Goal: Information Seeking & Learning: Check status

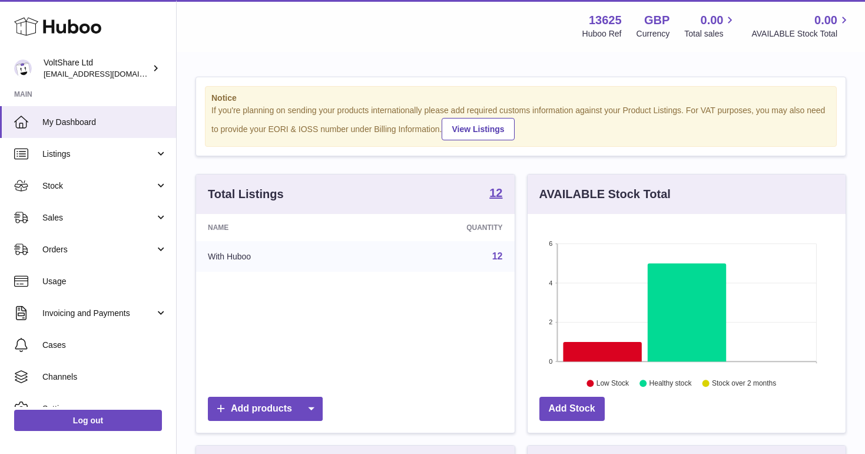
scroll to position [184, 318]
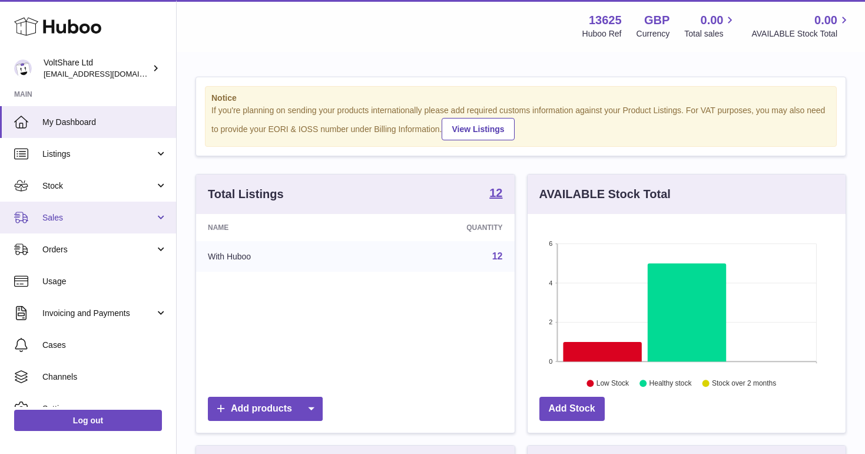
click at [111, 214] on span "Sales" at bounding box center [98, 217] width 112 height 11
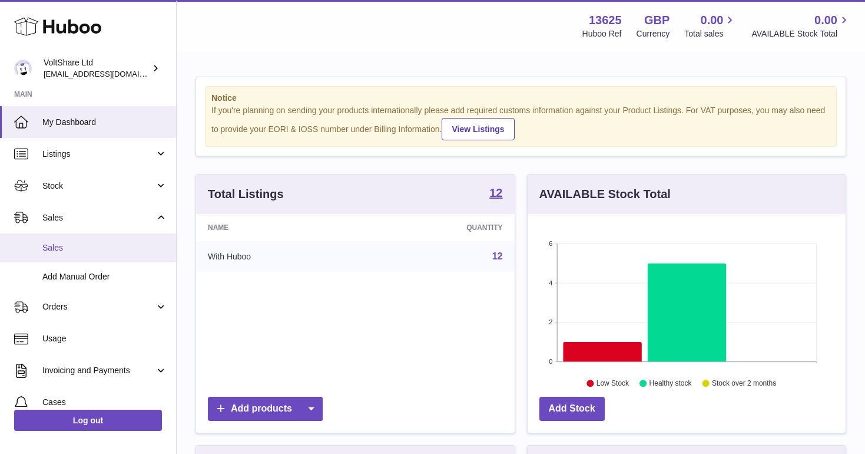
click at [105, 244] on span "Sales" at bounding box center [104, 247] width 125 height 11
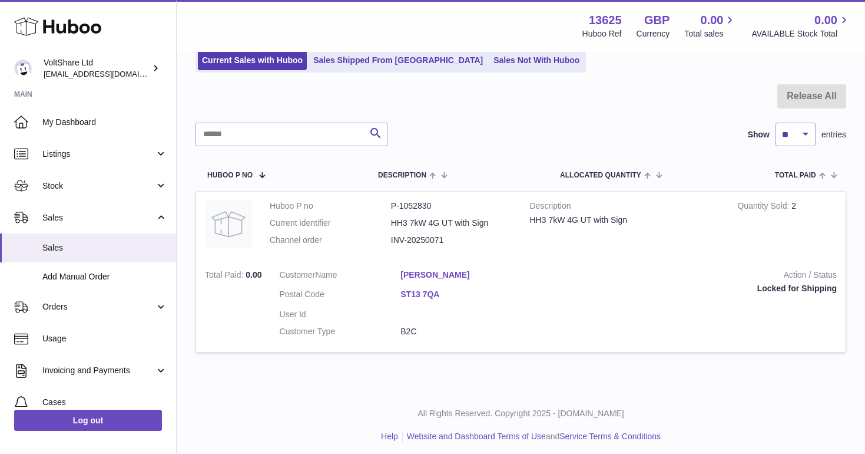
scroll to position [86, 0]
click at [403, 207] on dd "P-1052830" at bounding box center [451, 206] width 121 height 11
click at [426, 235] on dd "INV-20250071" at bounding box center [451, 240] width 121 height 11
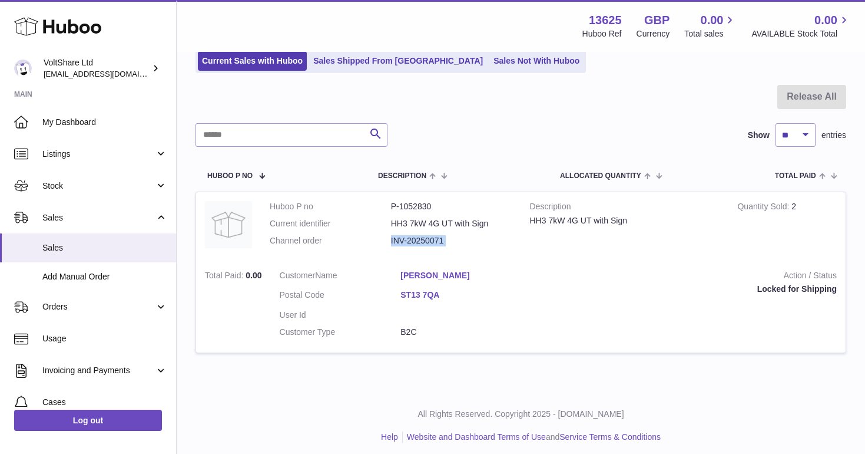
click at [426, 235] on dd "INV-20250071" at bounding box center [451, 240] width 121 height 11
click at [414, 243] on dl "Huboo P no P-1052830 Current identifier HH3 7kW 4G UT with Sign Channel order I…" at bounding box center [391, 226] width 243 height 51
click at [474, 253] on td "Huboo P no P-1052830 Current identifier HH3 7kW 4G UT with Sign Channel order I…" at bounding box center [391, 226] width 260 height 69
click at [553, 300] on td "Action / Status Locked for Shipping" at bounding box center [688, 307] width 315 height 92
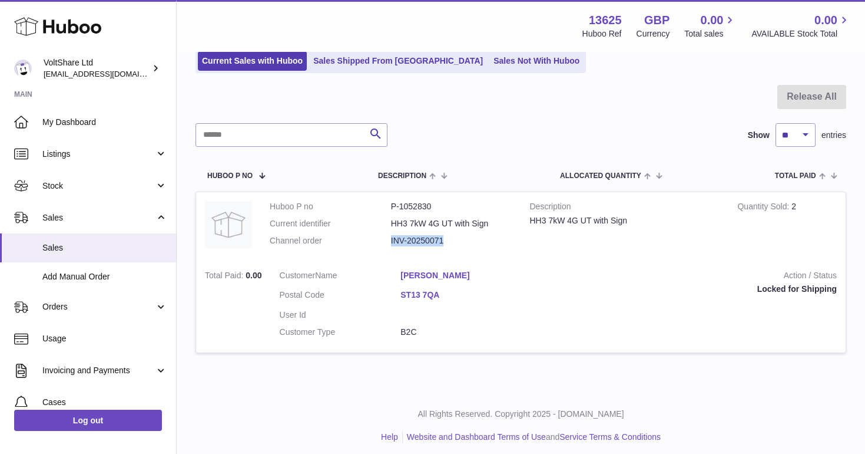
drag, startPoint x: 448, startPoint y: 237, endPoint x: 392, endPoint y: 235, distance: 56.6
click at [392, 235] on dd "INV-20250071" at bounding box center [451, 240] width 121 height 11
copy dd "INV-20250071"
click at [418, 204] on dd "P-1052830" at bounding box center [451, 206] width 121 height 11
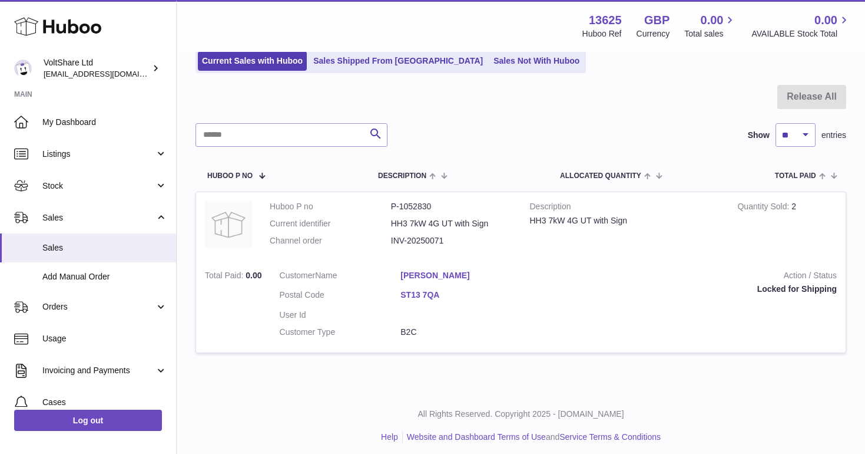
click at [418, 204] on dd "P-1052830" at bounding box center [451, 206] width 121 height 11
copy dl "P-1052830"
click at [453, 219] on dd "HH3 7kW 4G UT with Sign" at bounding box center [451, 223] width 121 height 11
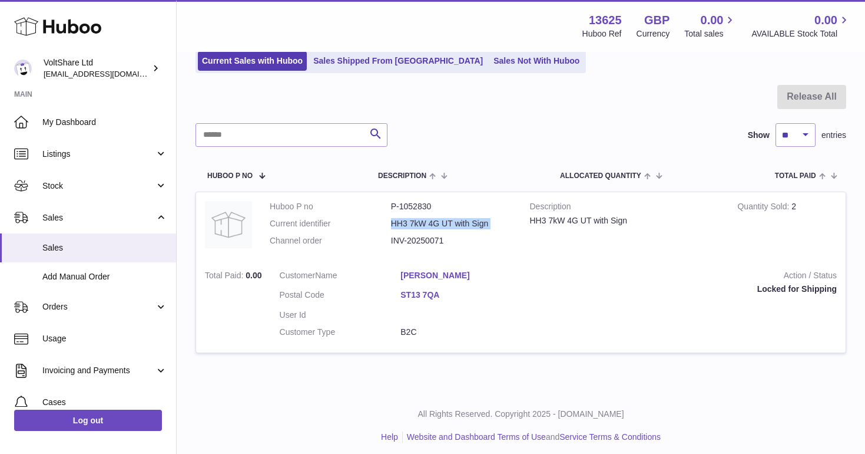
click at [453, 219] on dd "HH3 7kW 4G UT with Sign" at bounding box center [451, 223] width 121 height 11
copy dl "HH3 7kW 4G UT with Sign"
click at [438, 276] on link "[PERSON_NAME]" at bounding box center [461, 275] width 121 height 11
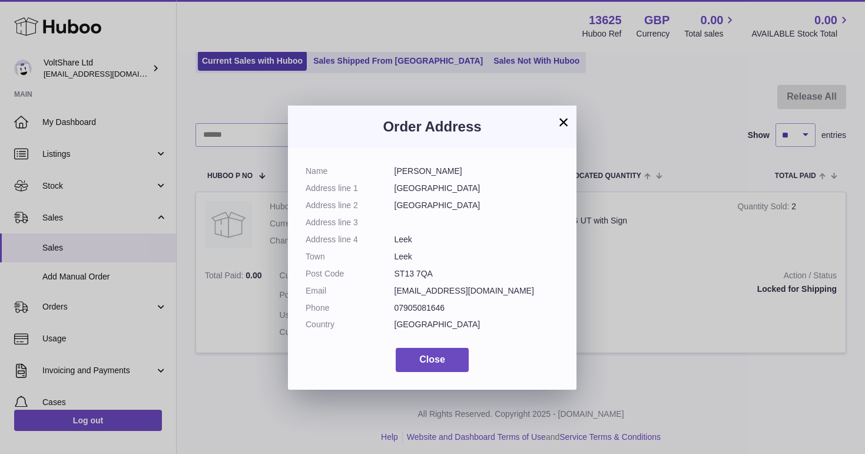
click at [562, 127] on button "×" at bounding box center [564, 122] width 14 height 14
